Goal: Information Seeking & Learning: Learn about a topic

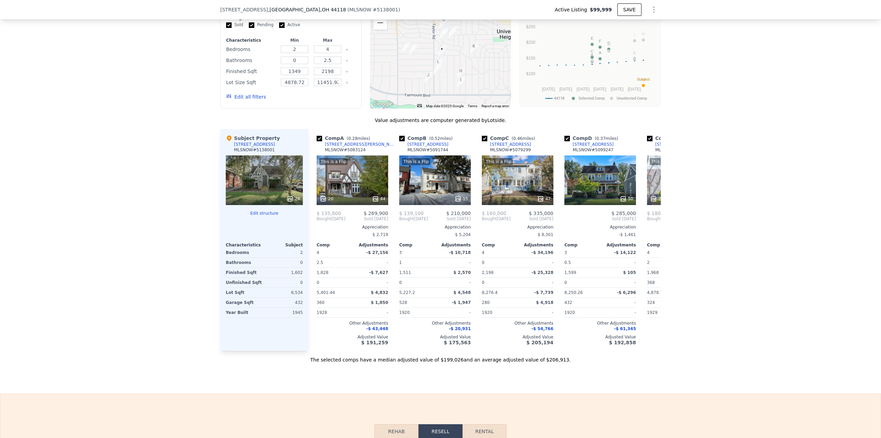
scroll to position [823, 0]
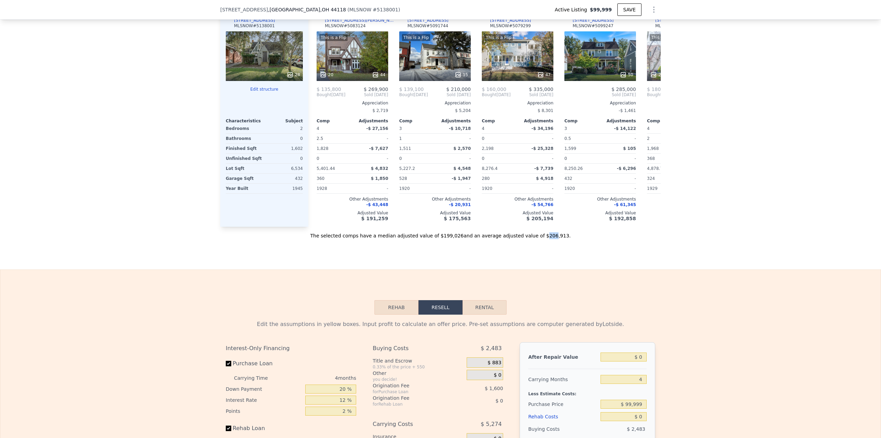
drag, startPoint x: 528, startPoint y: 244, endPoint x: 547, endPoint y: 245, distance: 18.3
click at [543, 245] on div "Sale Comps Rental Comps We found 12 sales that match your search Listings provi…" at bounding box center [440, 34] width 881 height 470
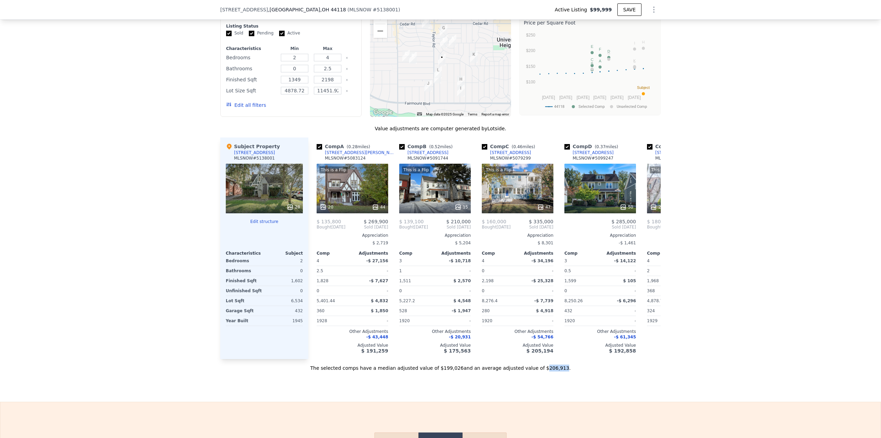
scroll to position [686, 0]
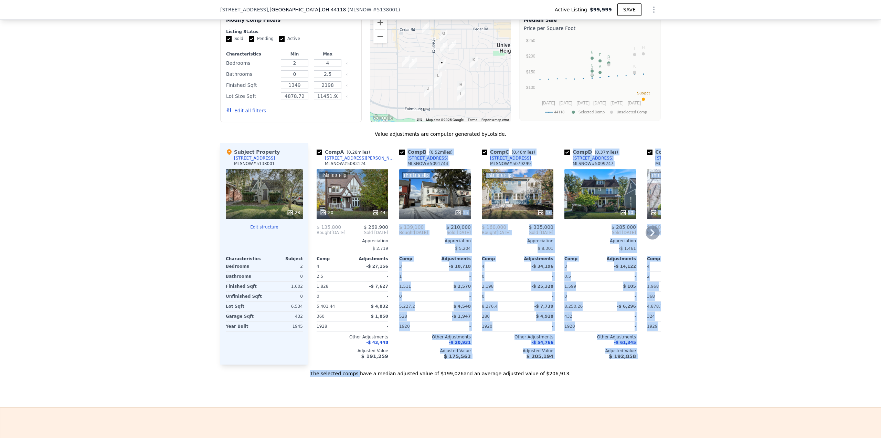
drag, startPoint x: 372, startPoint y: 370, endPoint x: 389, endPoint y: 369, distance: 16.9
click at [389, 369] on div "Value adjustments are computer generated by Lotside . Subject Property [STREET_…" at bounding box center [440, 253] width 441 height 246
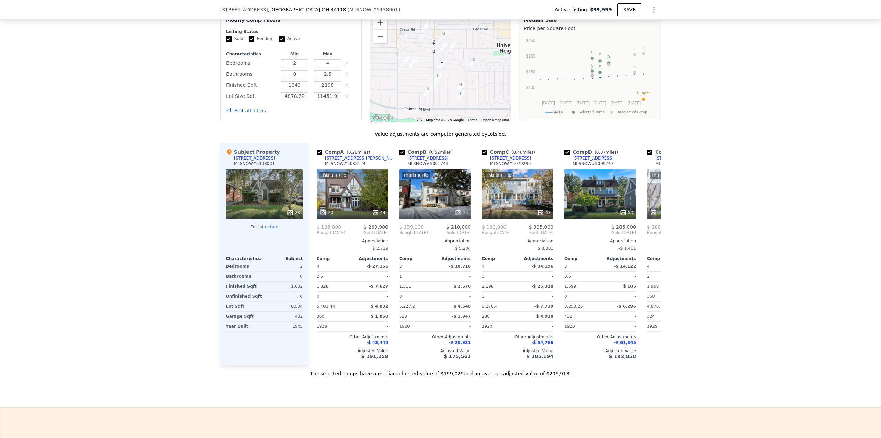
click at [386, 373] on div "The selected comps have a median adjusted value of $199,026 and an average adju…" at bounding box center [440, 370] width 441 height 12
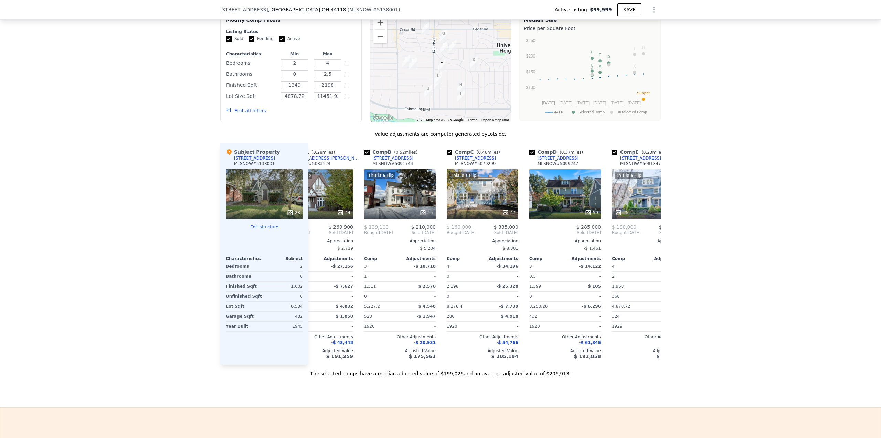
scroll to position [0, 0]
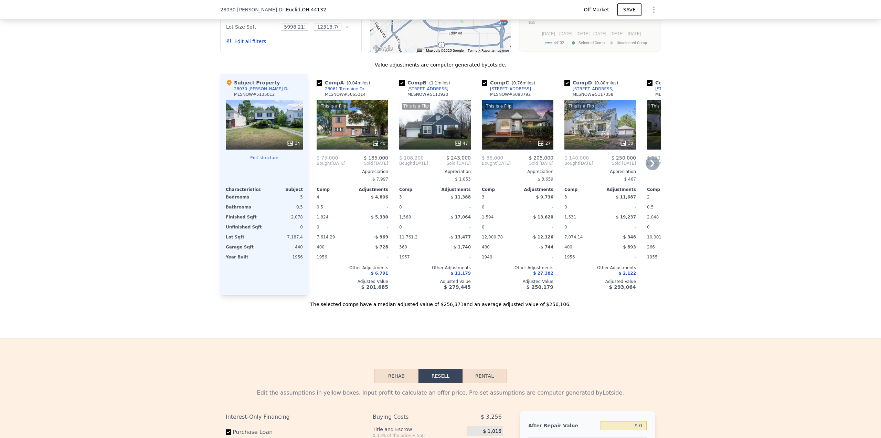
scroll to position [585, 0]
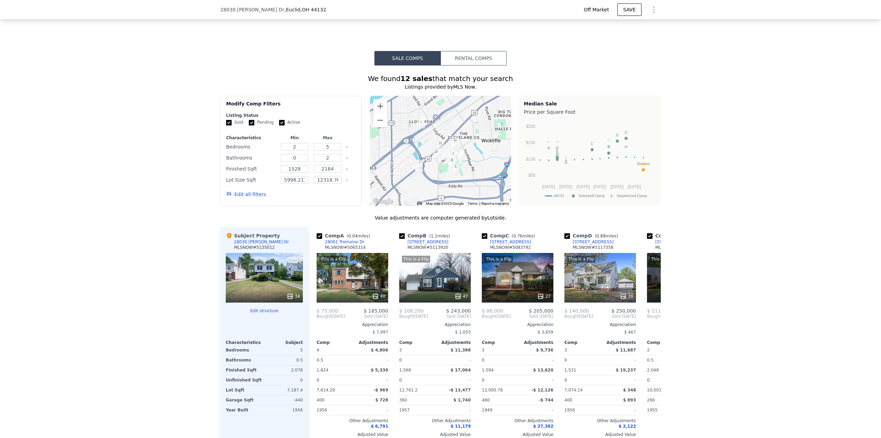
click at [277, 278] on div "34" at bounding box center [264, 278] width 77 height 50
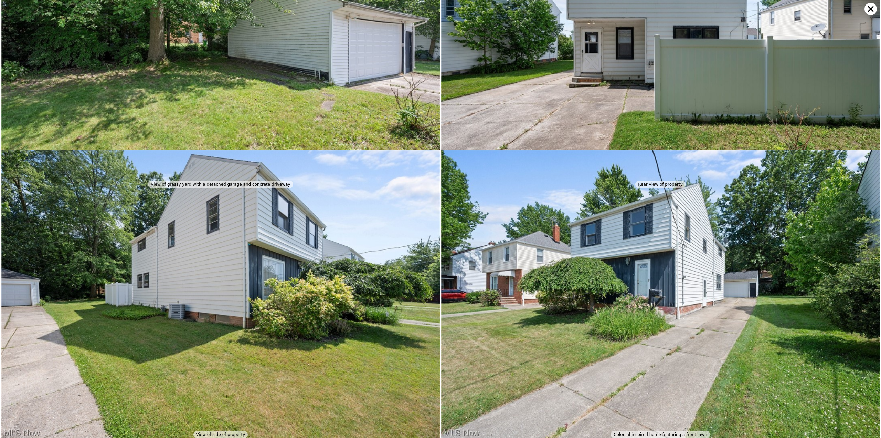
scroll to position [3851, 0]
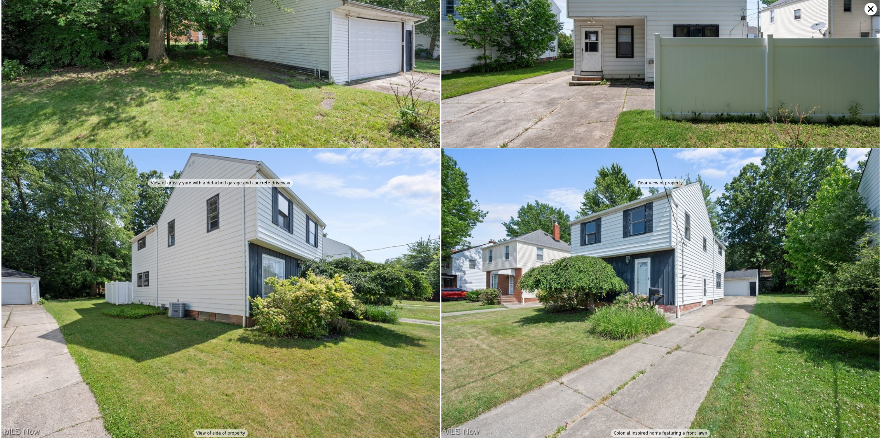
click at [868, 9] on icon at bounding box center [871, 9] width 12 height 12
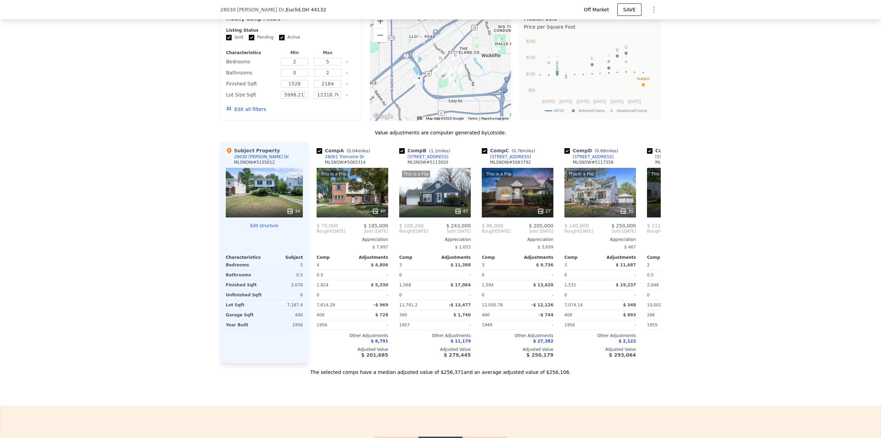
scroll to position [826, 0]
